Goal: Browse casually: Explore the website without a specific task or goal

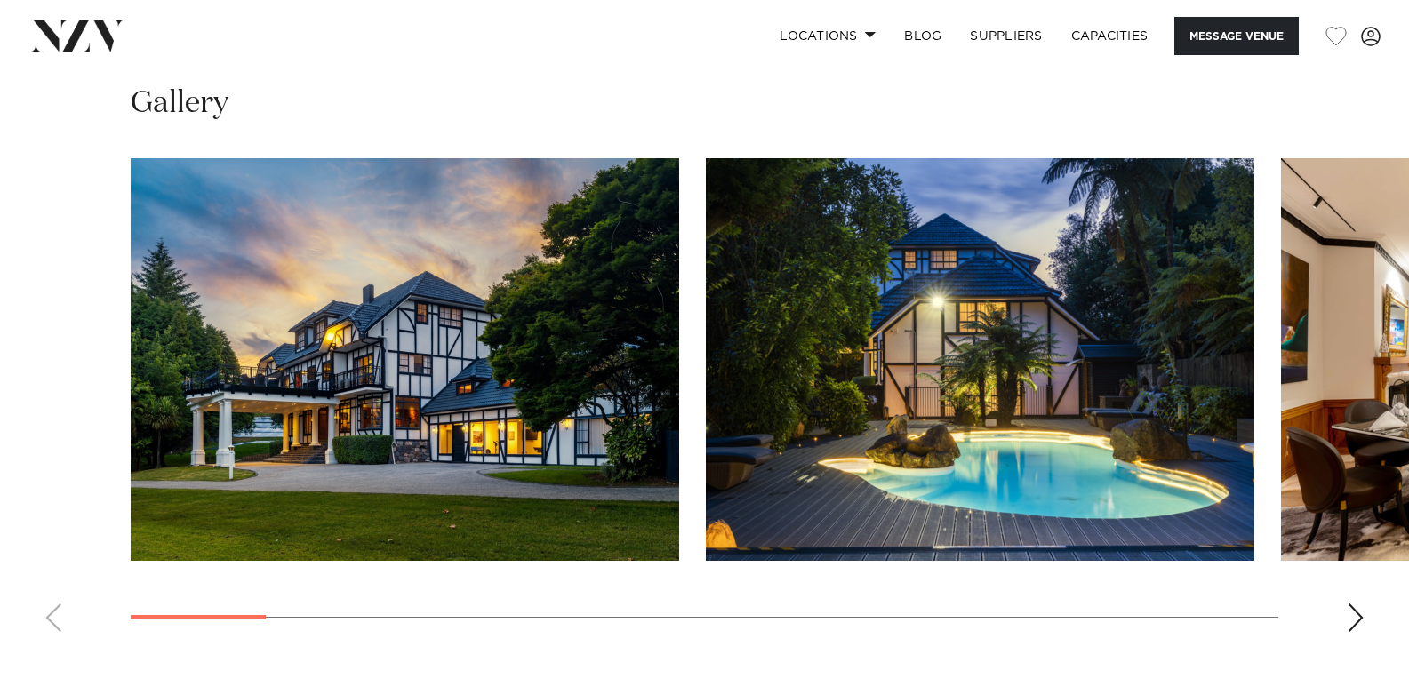
scroll to position [1600, 0]
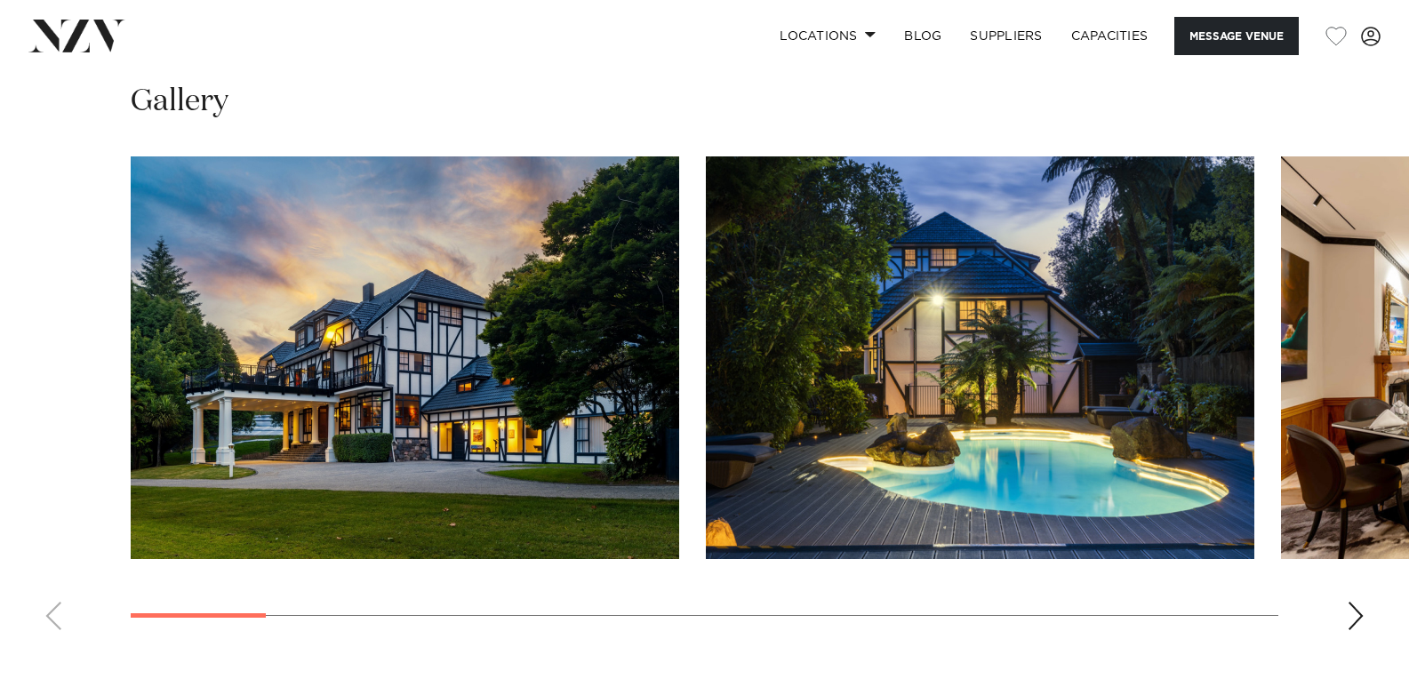
click at [1356, 611] on div "Next slide" at bounding box center [1355, 616] width 18 height 28
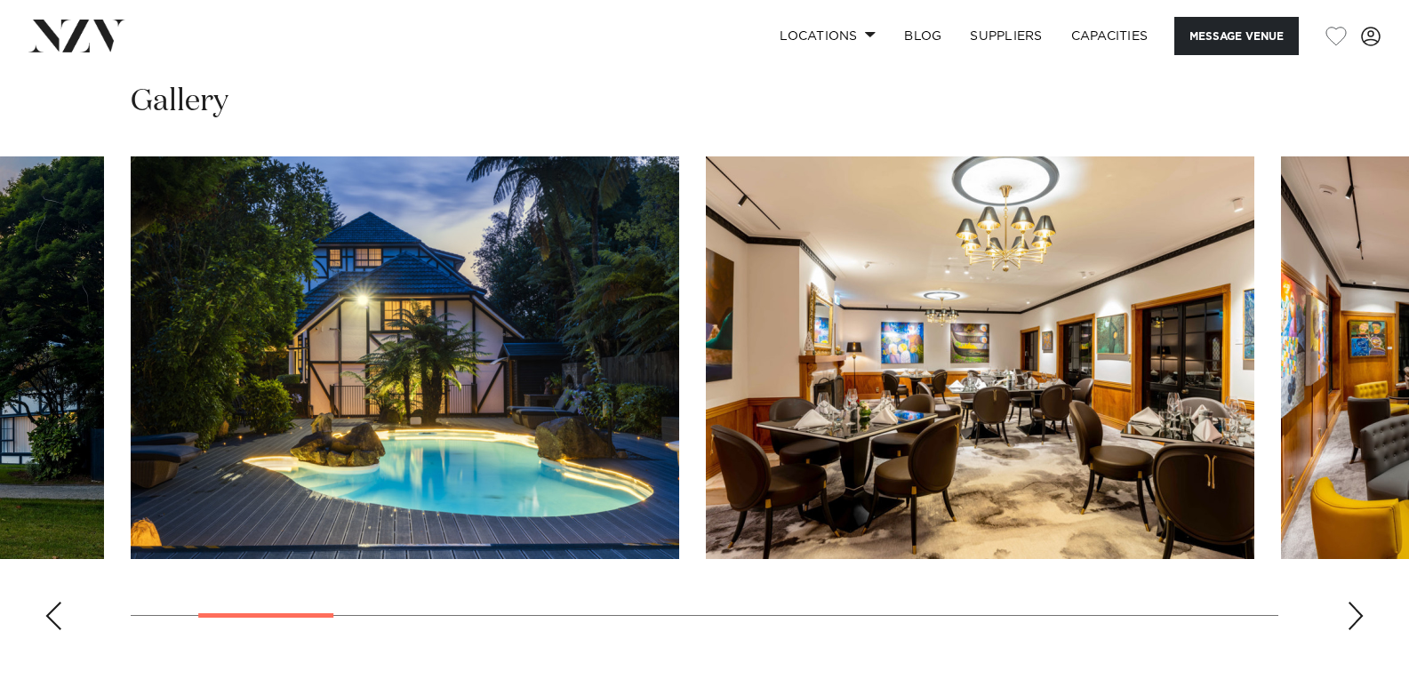
click at [1356, 611] on div "Next slide" at bounding box center [1355, 616] width 18 height 28
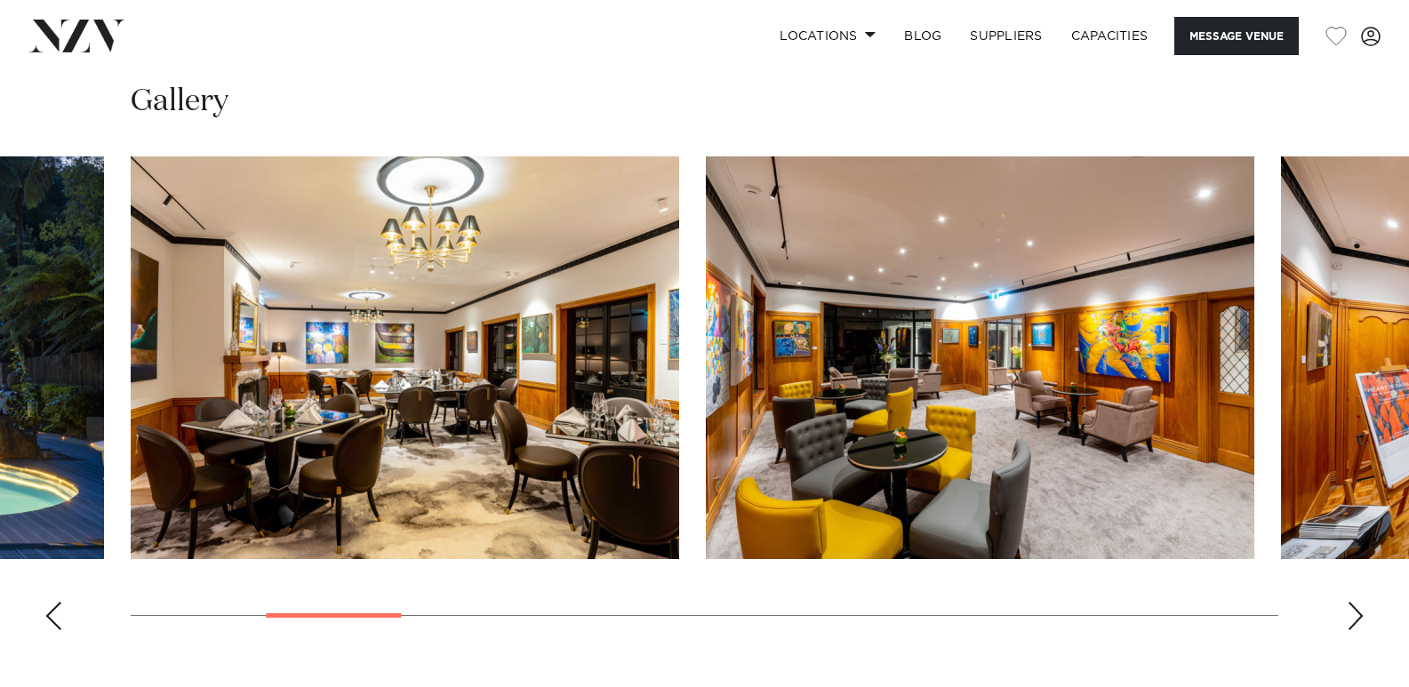
click at [1356, 611] on div "Next slide" at bounding box center [1355, 616] width 18 height 28
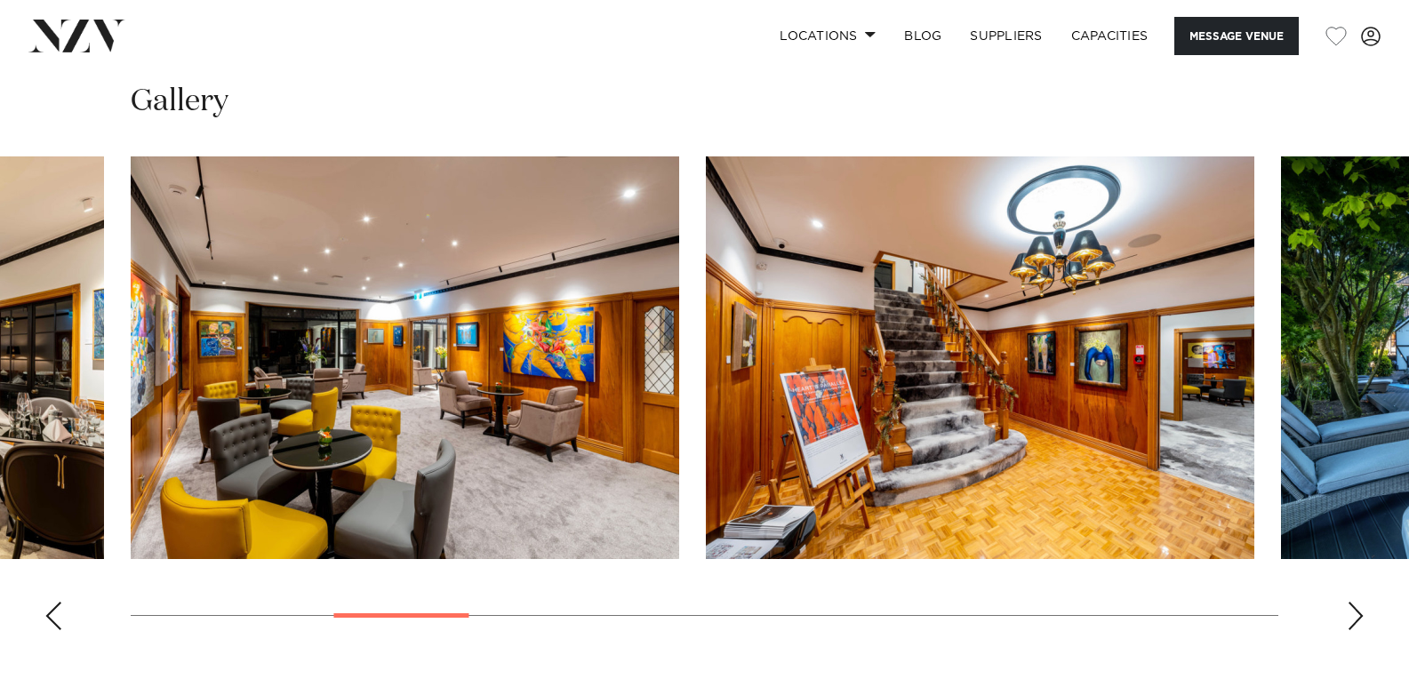
click at [1355, 611] on div "Next slide" at bounding box center [1355, 616] width 18 height 28
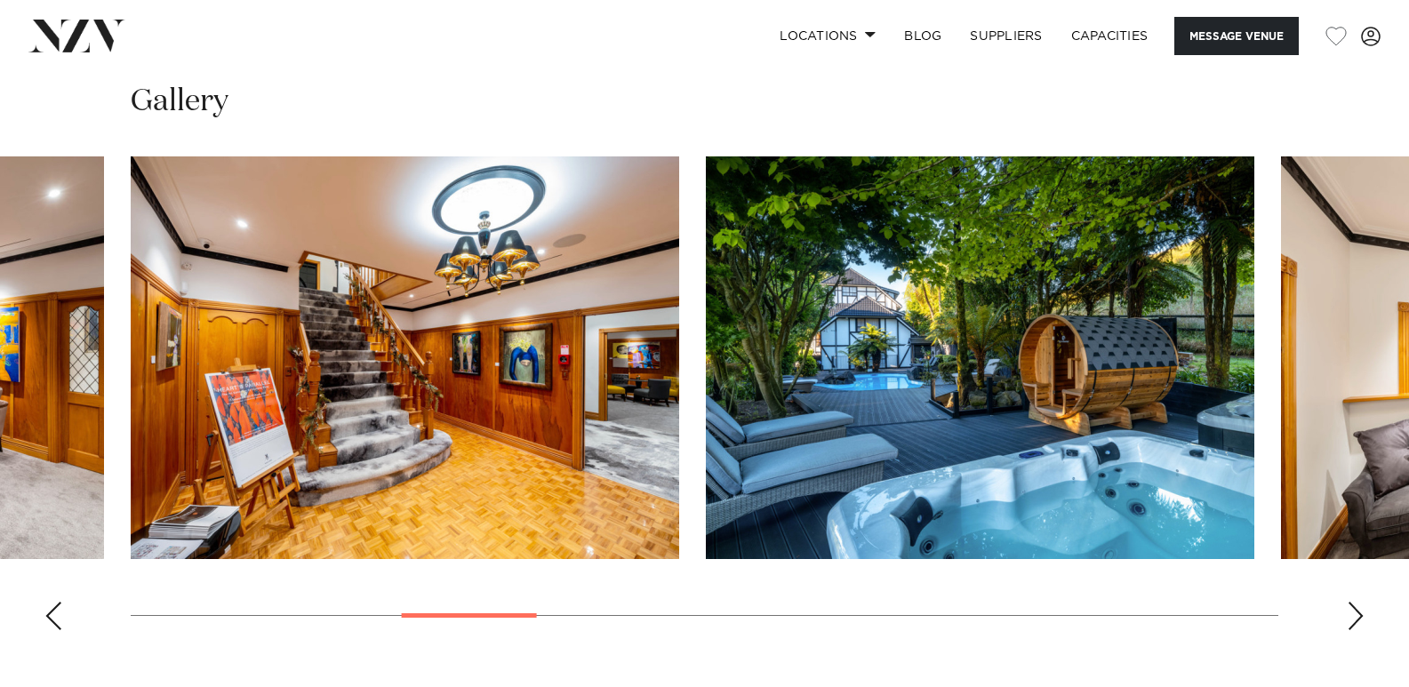
click at [1355, 611] on div "Next slide" at bounding box center [1355, 616] width 18 height 28
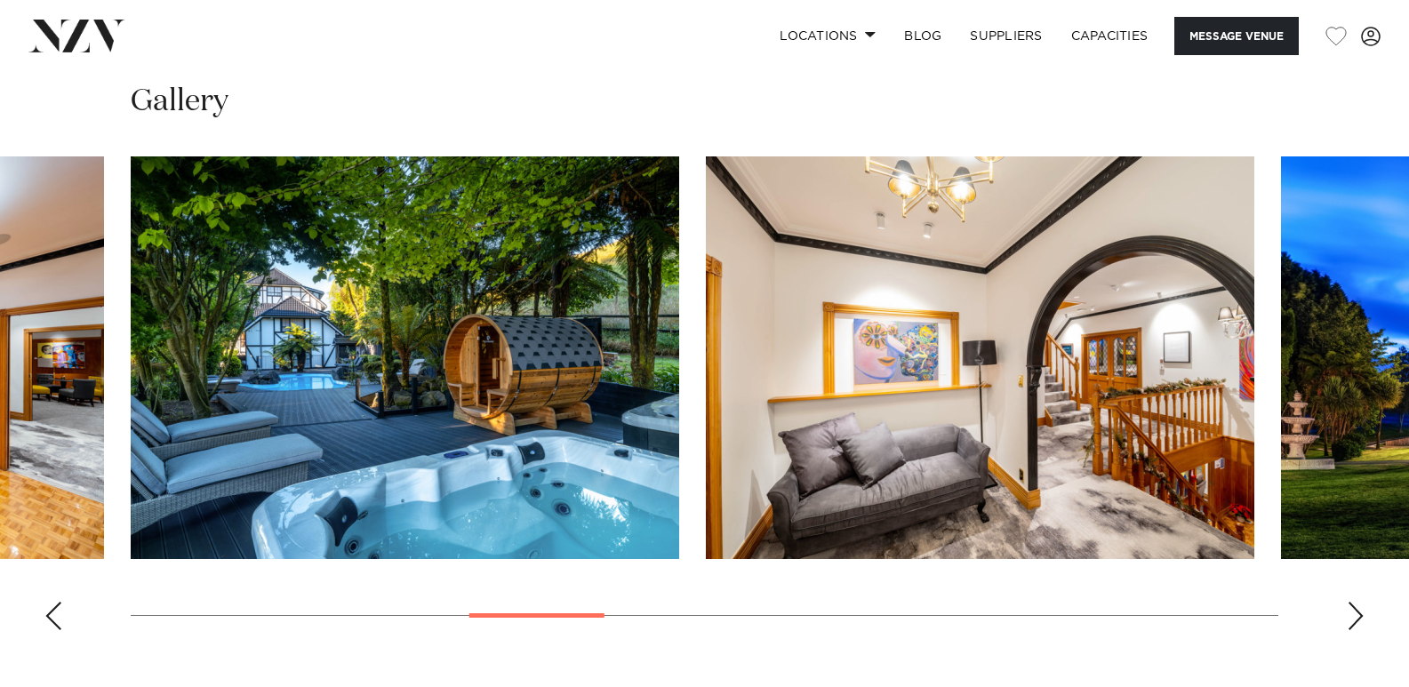
click at [1355, 611] on div "Next slide" at bounding box center [1355, 616] width 18 height 28
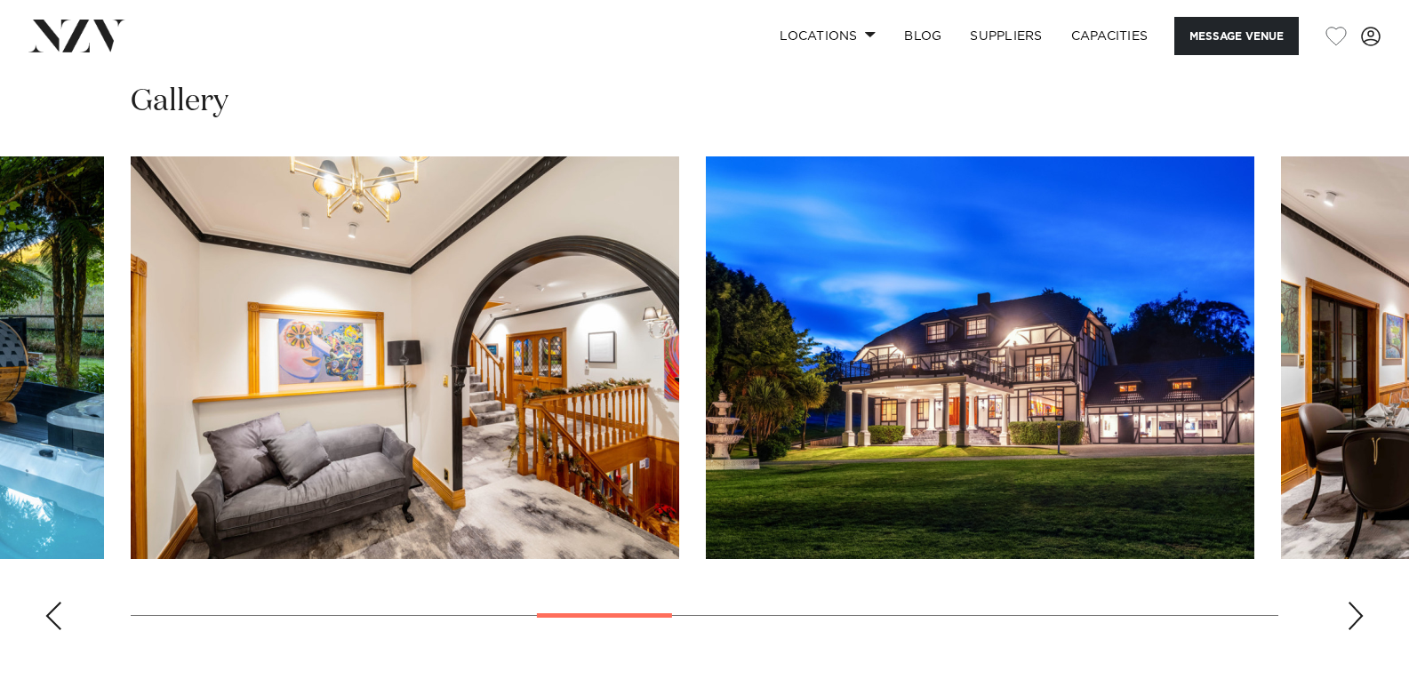
click at [1355, 611] on div "Next slide" at bounding box center [1355, 616] width 18 height 28
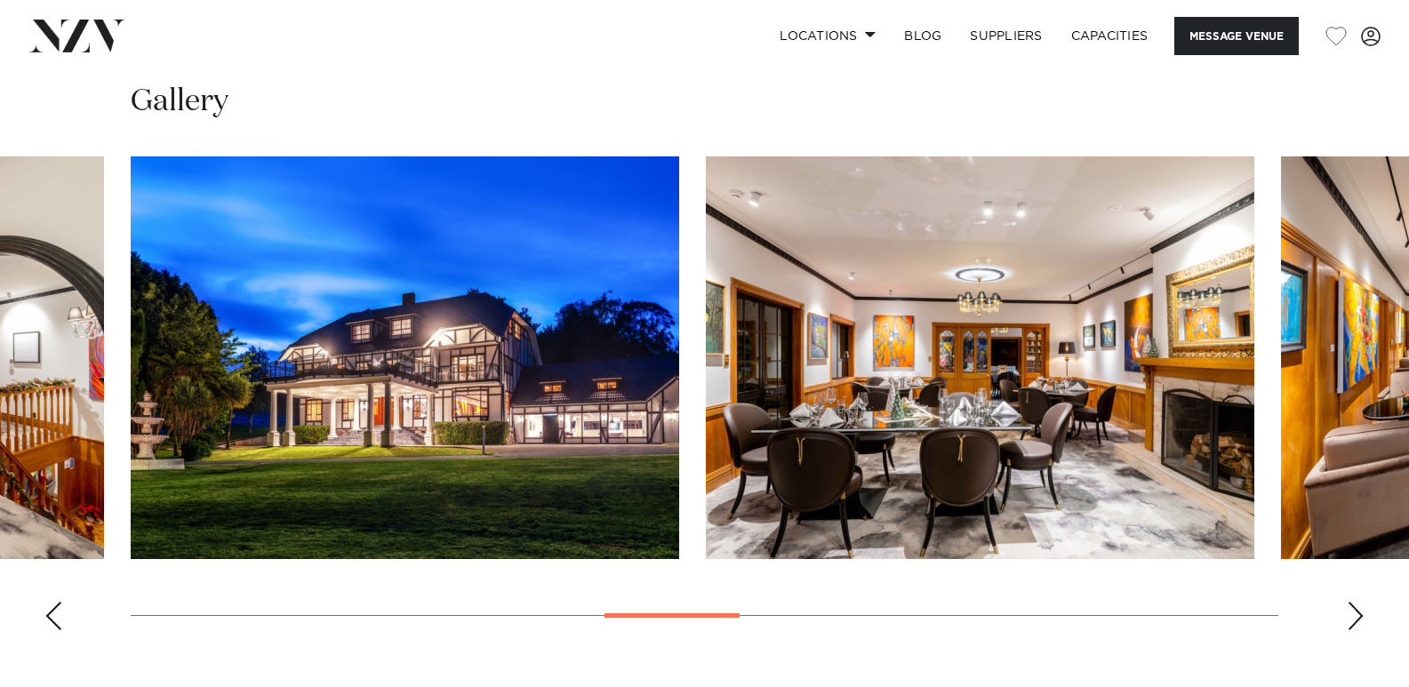
click at [1355, 611] on div "Next slide" at bounding box center [1355, 616] width 18 height 28
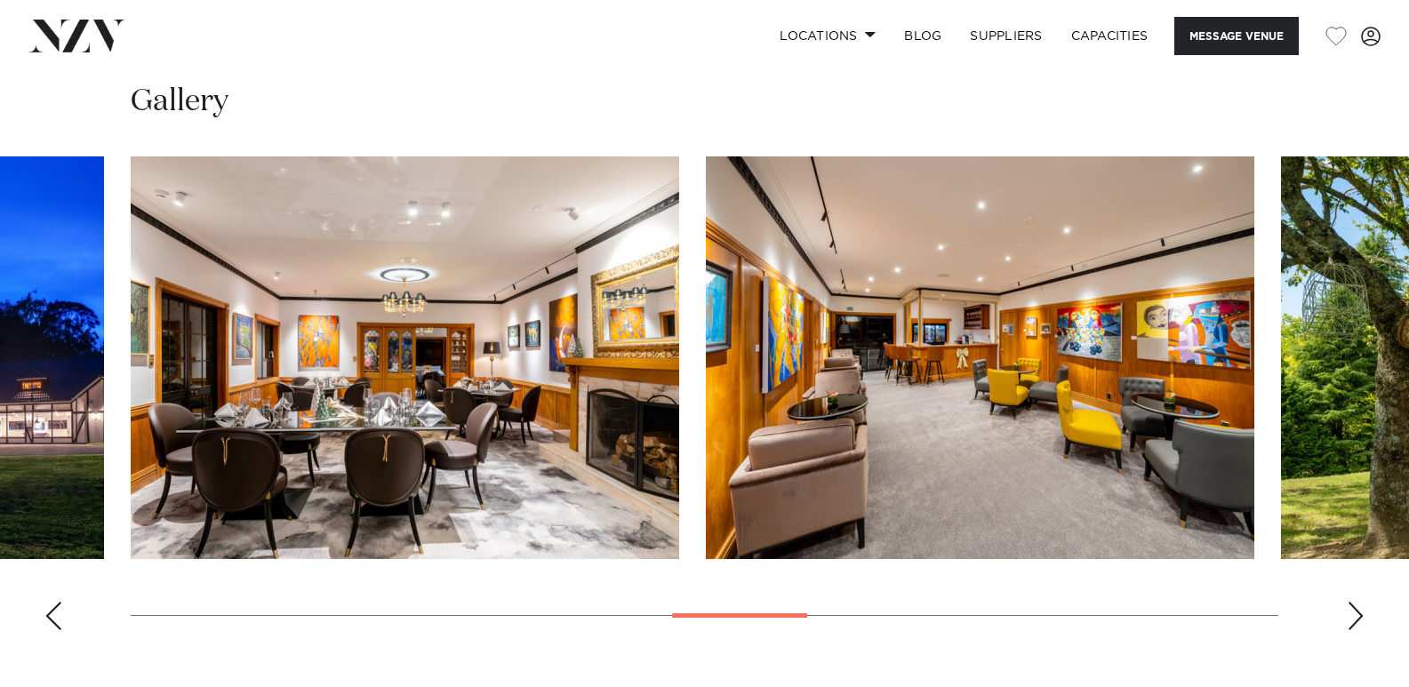
click at [1355, 611] on div "Next slide" at bounding box center [1355, 616] width 18 height 28
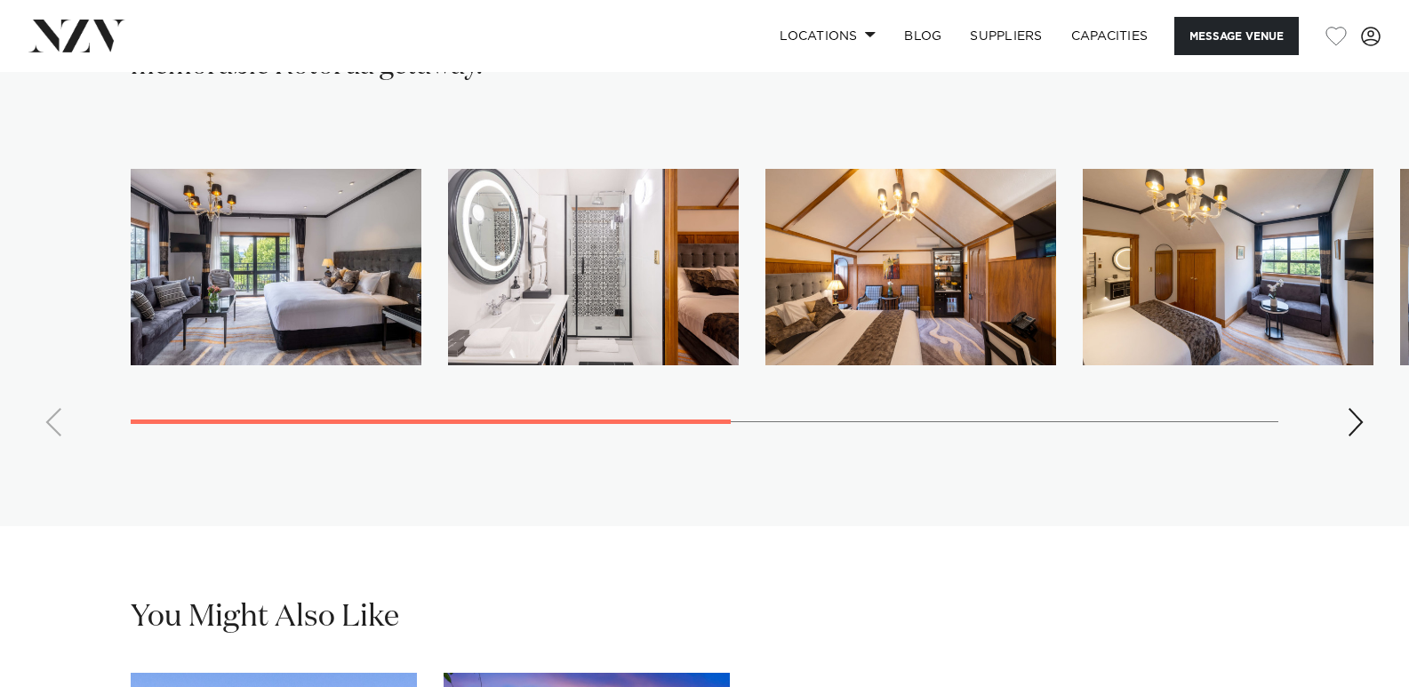
scroll to position [3022, 0]
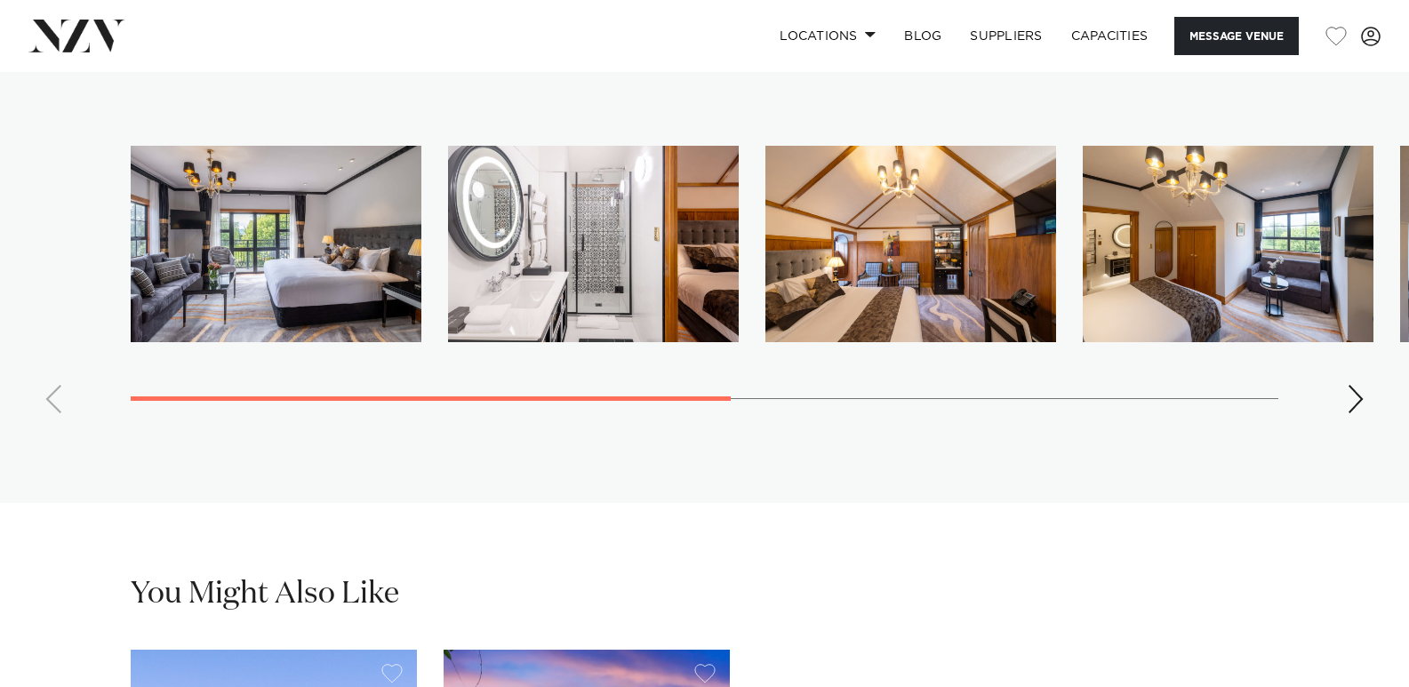
click at [1348, 385] on div "Next slide" at bounding box center [1355, 399] width 18 height 28
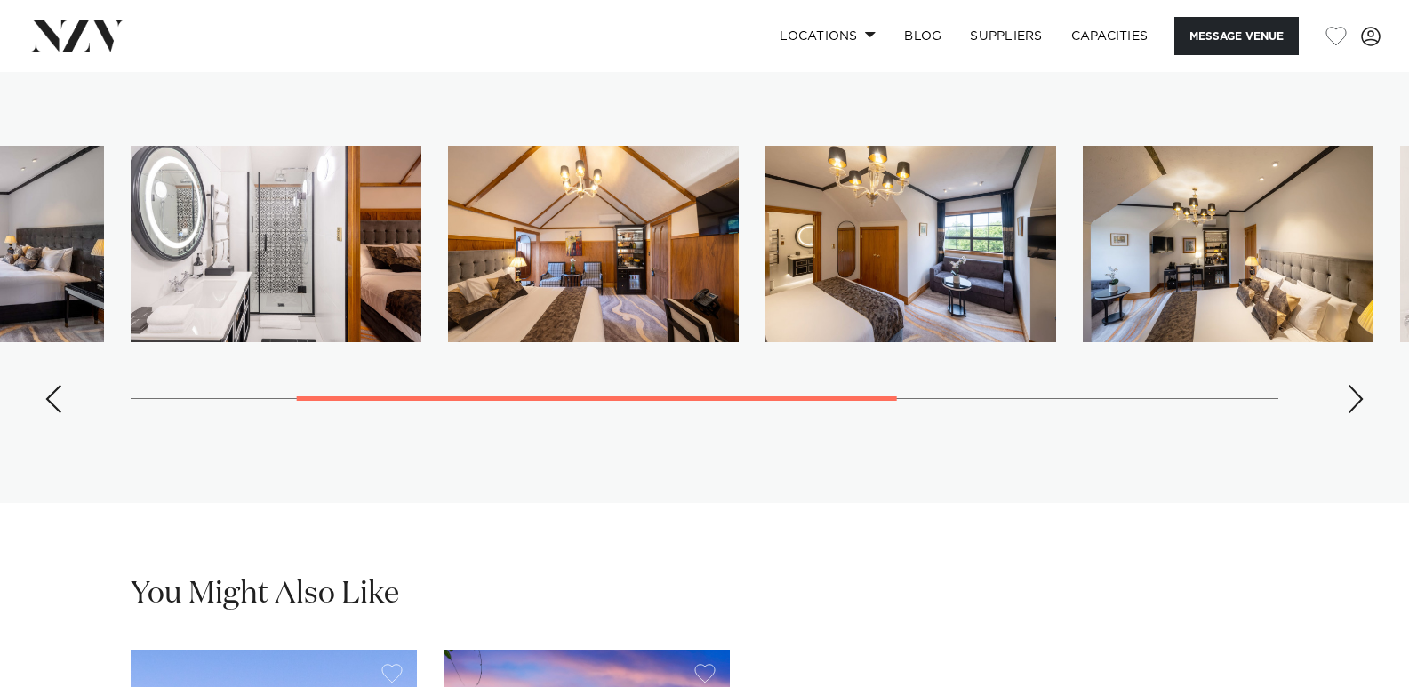
click at [1348, 385] on div "Next slide" at bounding box center [1355, 399] width 18 height 28
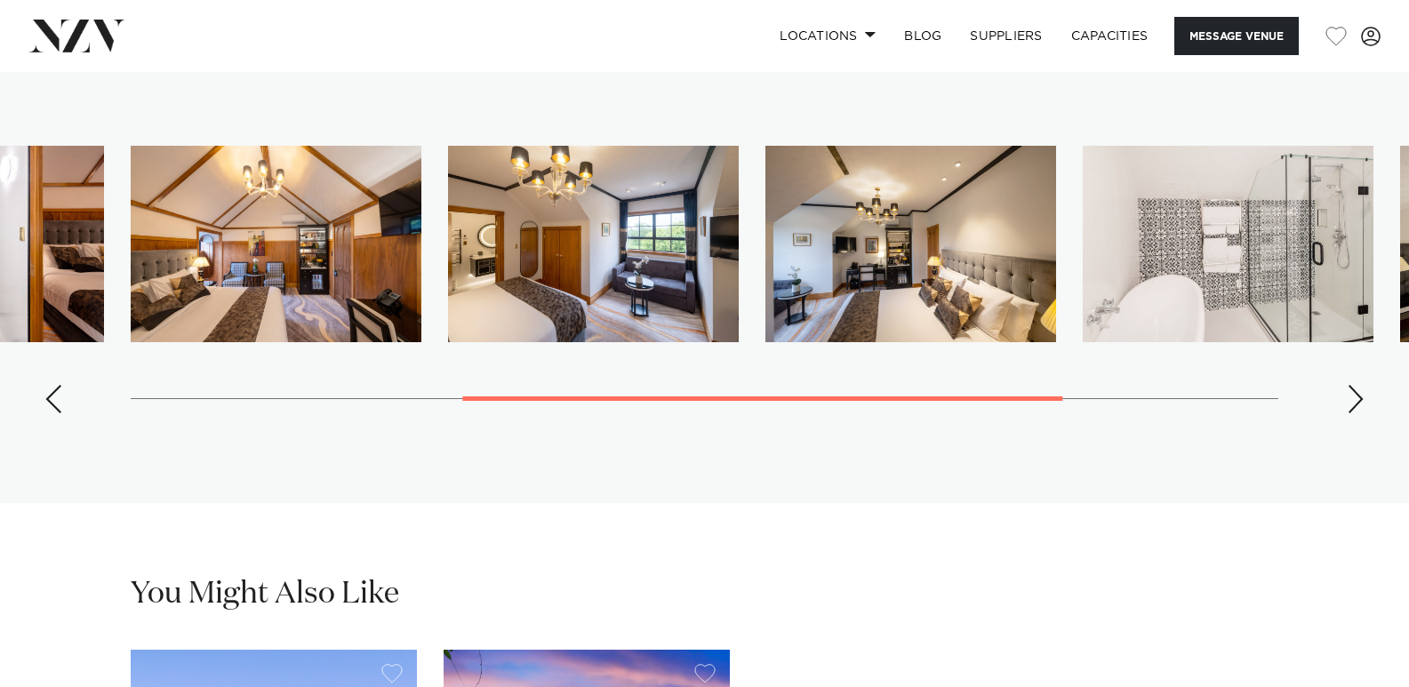
click at [1348, 385] on div "Next slide" at bounding box center [1355, 399] width 18 height 28
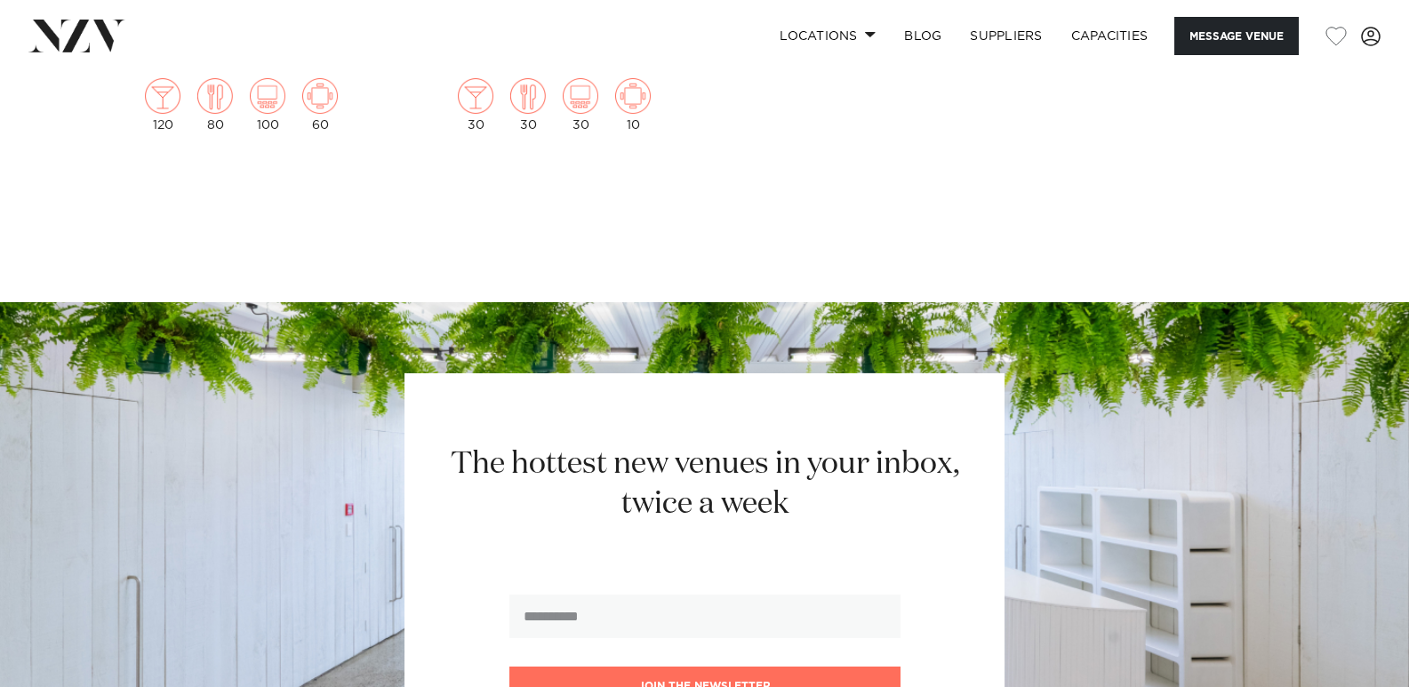
scroll to position [4355, 0]
